Goal: Task Accomplishment & Management: Book appointment/travel/reservation

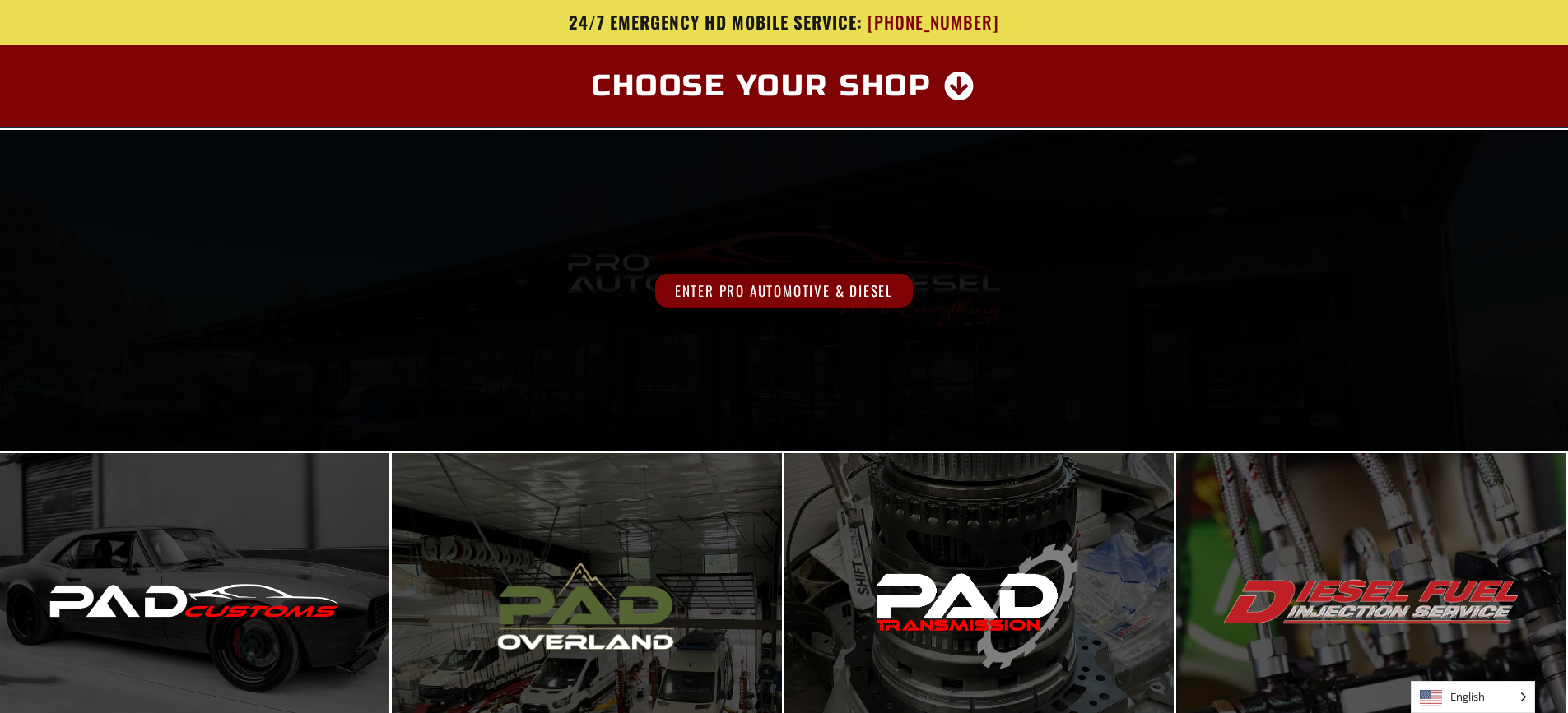
click at [645, 205] on div "Enter Pro Automotive & Diesel" at bounding box center [784, 289] width 1568 height 320
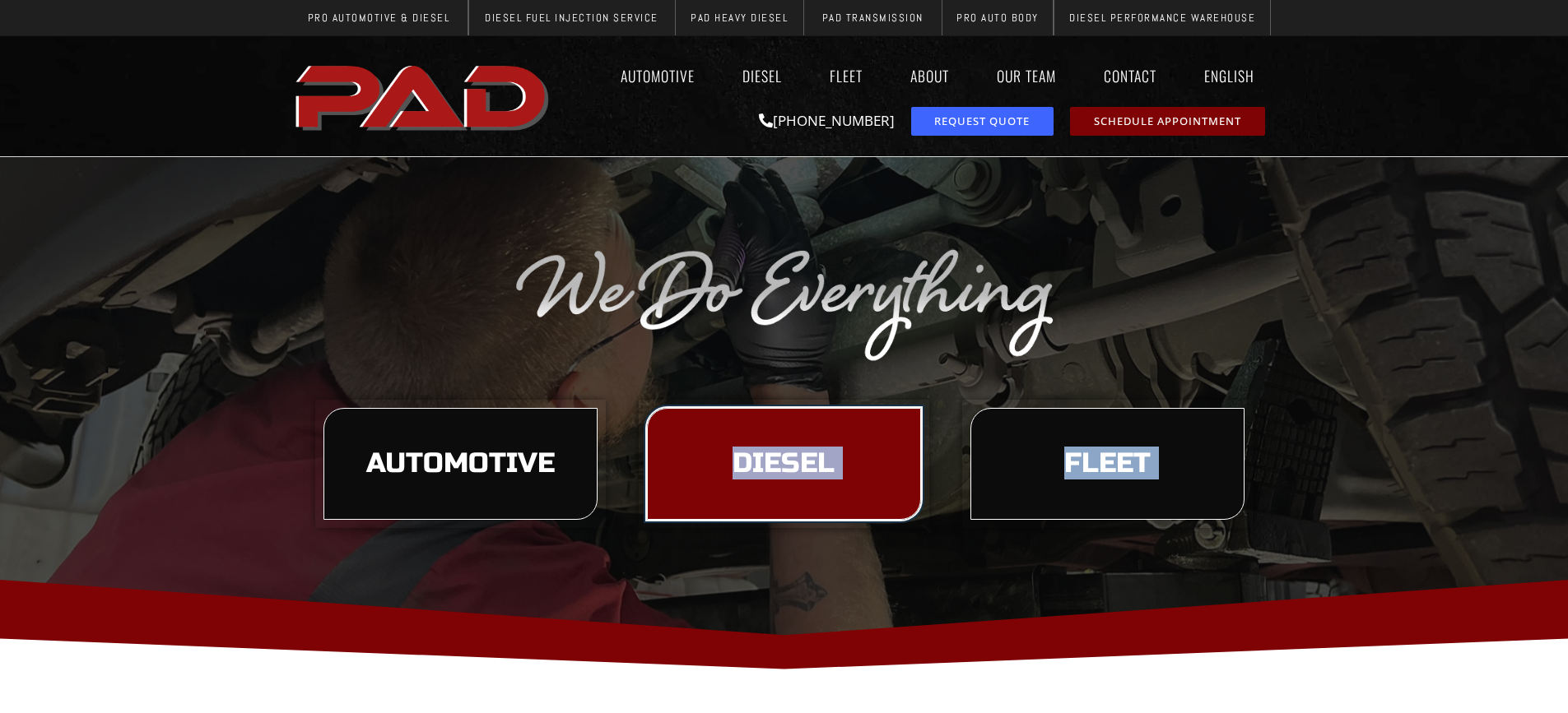
click at [786, 459] on span "Diesel" at bounding box center [784, 464] width 102 height 28
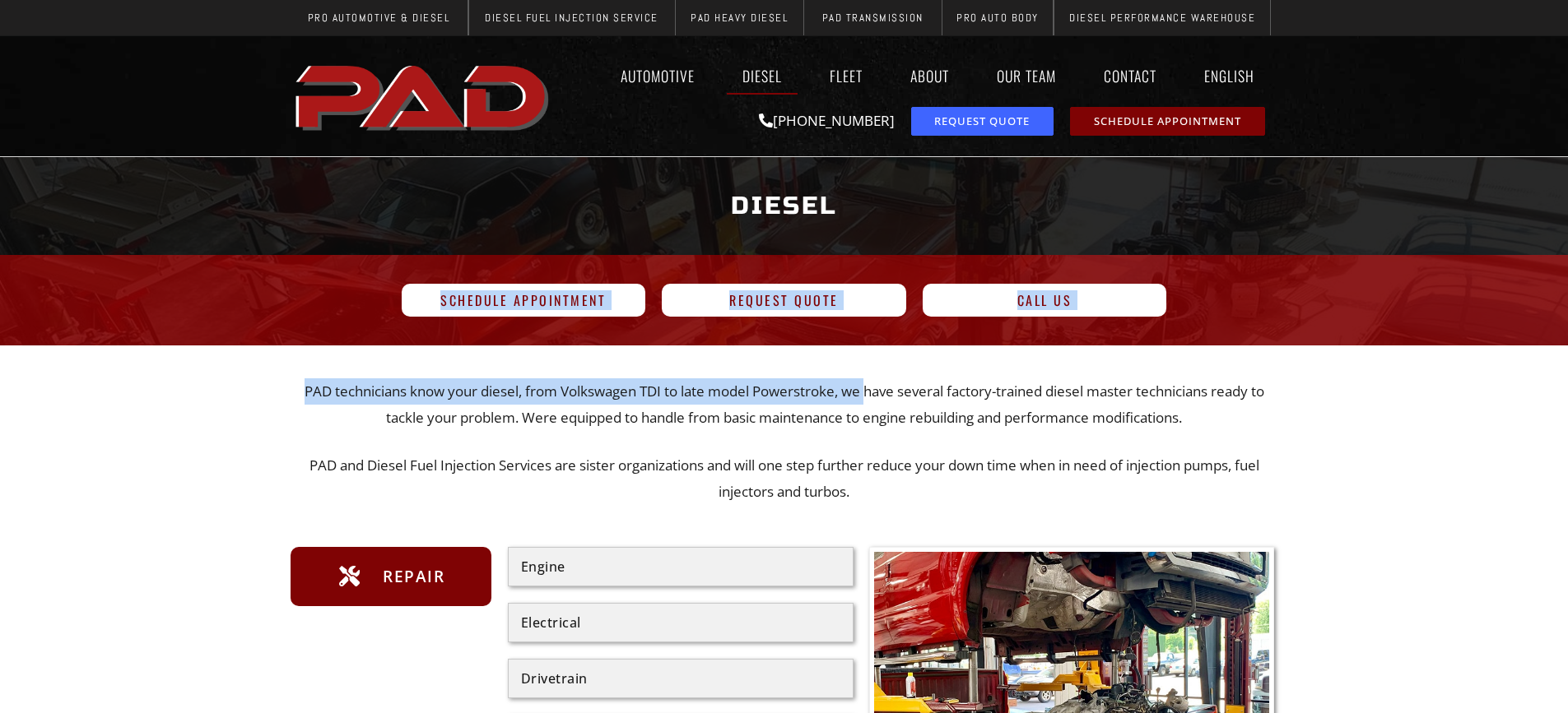
drag, startPoint x: 720, startPoint y: 347, endPoint x: 550, endPoint y: 356, distance: 170.2
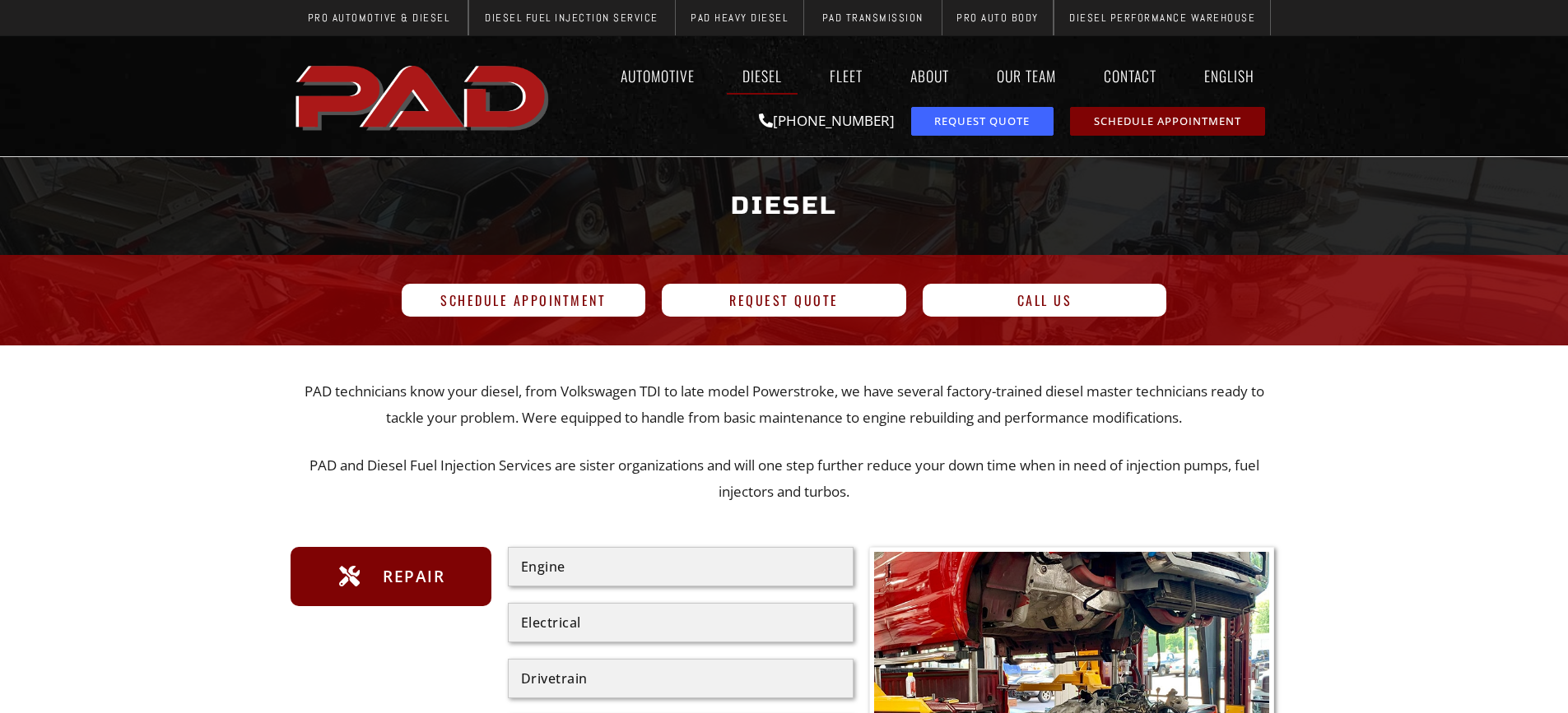
click at [281, 227] on div at bounding box center [784, 206] width 1568 height 98
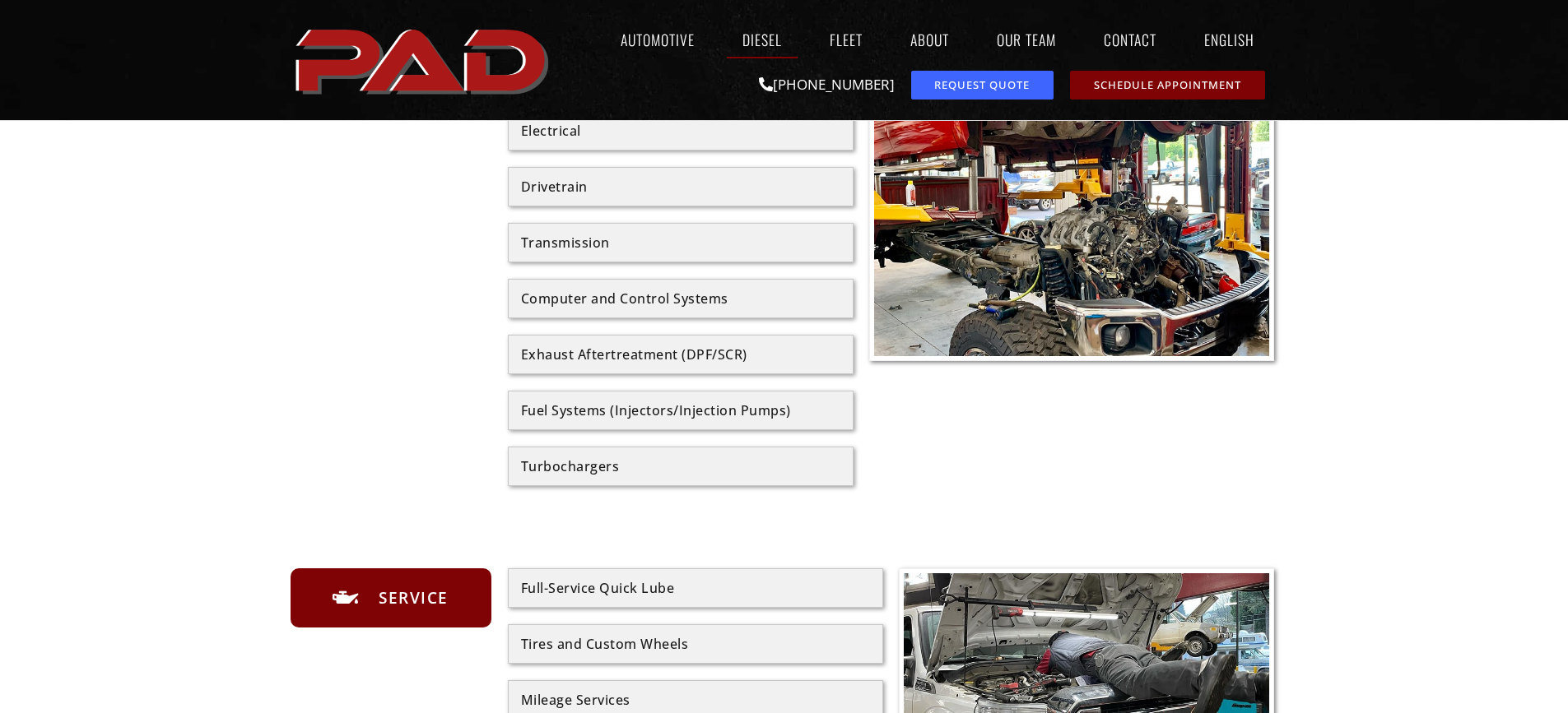
scroll to position [494, 0]
